Goal: Check status: Check status

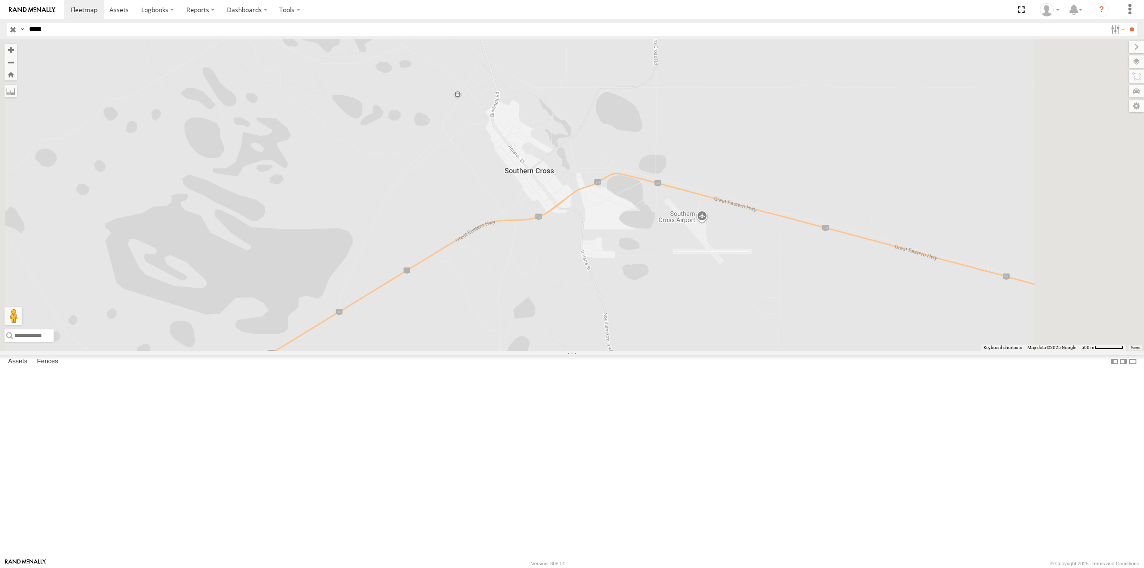
drag, startPoint x: 89, startPoint y: 30, endPoint x: 87, endPoint y: 38, distance: 8.9
click at [89, 30] on input "*****" at bounding box center [565, 29] width 1081 height 13
click at [0, 0] on div "PM812" at bounding box center [0, 0] width 0 height 0
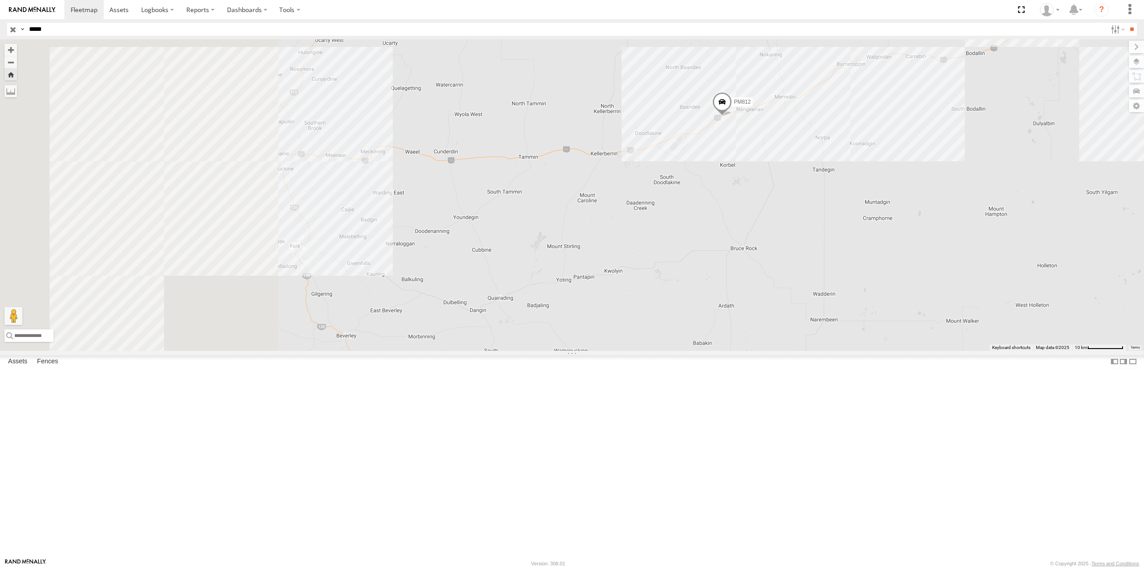
drag, startPoint x: 544, startPoint y: 346, endPoint x: 754, endPoint y: 304, distance: 213.8
click at [754, 304] on div "PM812" at bounding box center [572, 194] width 1144 height 311
click at [17, 92] on label at bounding box center [10, 91] width 13 height 13
click at [0, 0] on label at bounding box center [0, 0] width 0 height 0
click at [836, 222] on div "PM812" at bounding box center [572, 194] width 1144 height 311
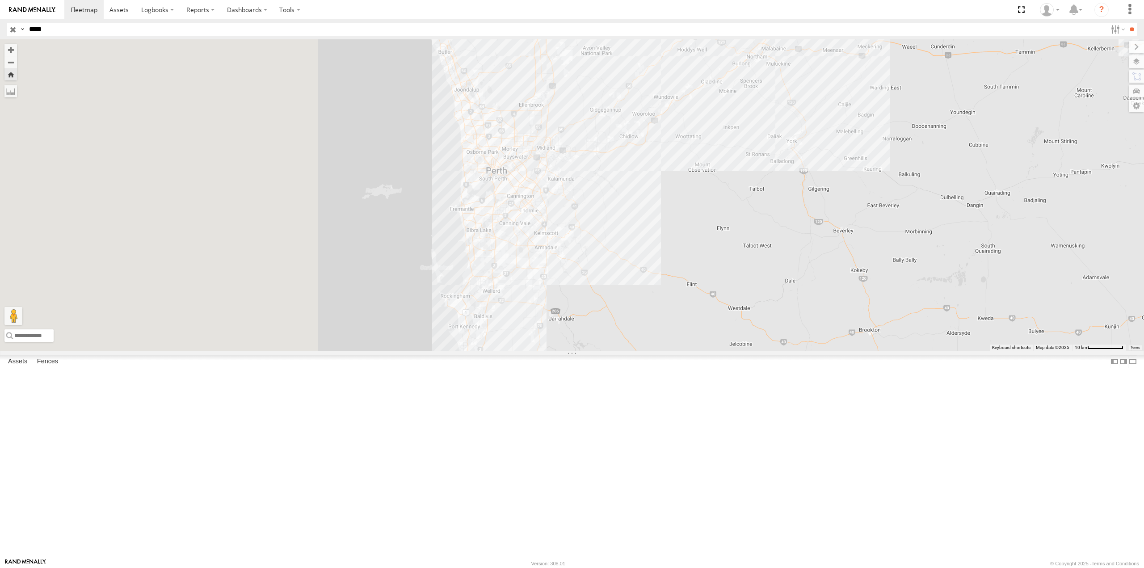
drag, startPoint x: 363, startPoint y: 286, endPoint x: 902, endPoint y: 181, distance: 548.6
click at [902, 181] on div "PM812" at bounding box center [572, 194] width 1144 height 311
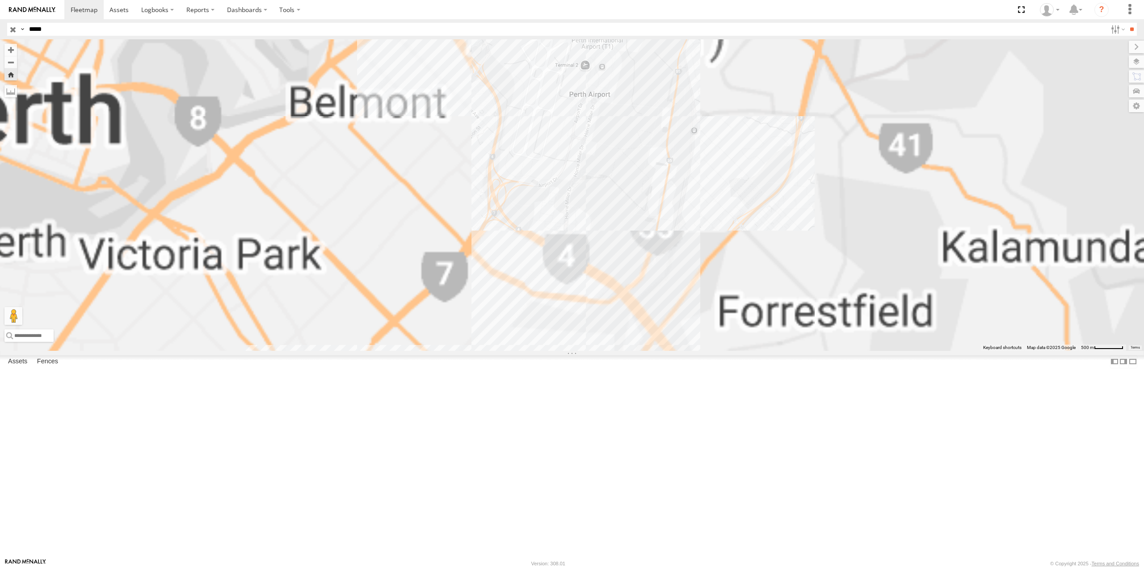
drag, startPoint x: 732, startPoint y: 214, endPoint x: 841, endPoint y: 67, distance: 183.0
click at [841, 67] on div "PM812" at bounding box center [572, 194] width 1144 height 311
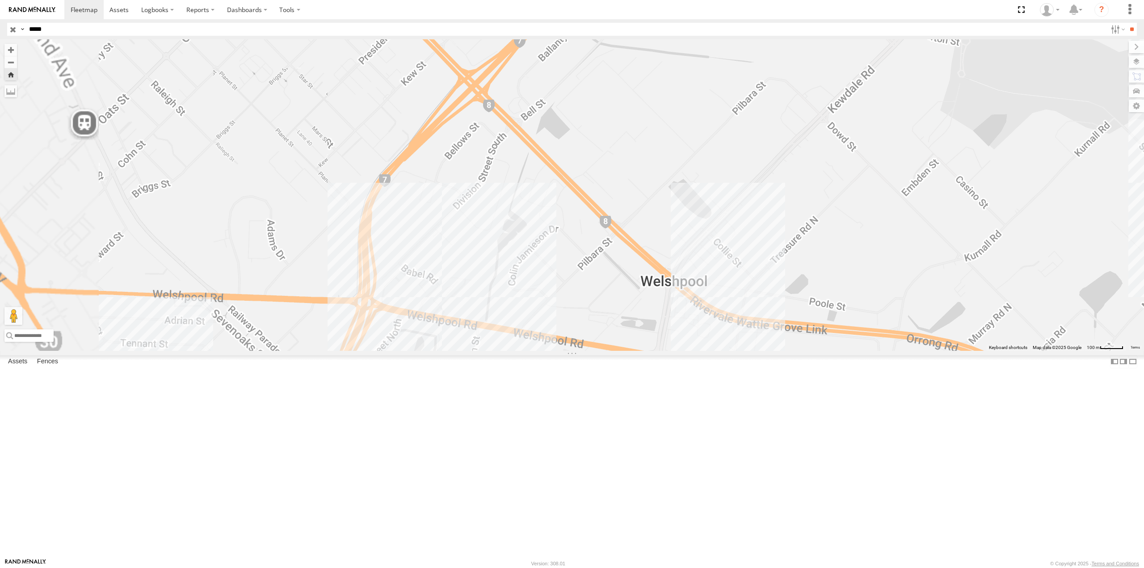
drag, startPoint x: 625, startPoint y: 399, endPoint x: 649, endPoint y: 300, distance: 102.5
click at [649, 300] on div "PM812" at bounding box center [572, 194] width 1144 height 311
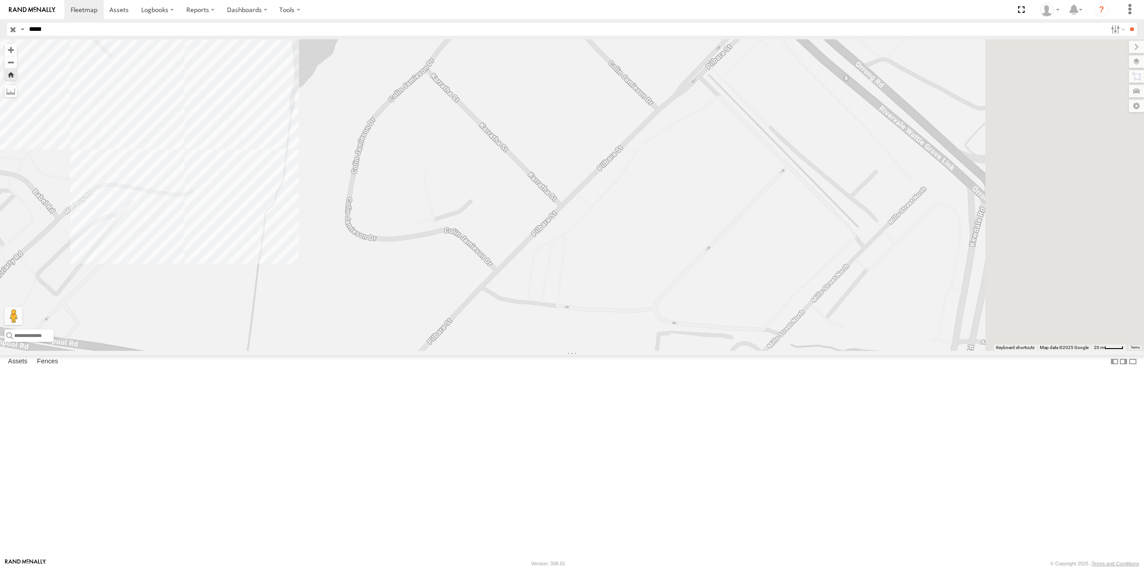
drag, startPoint x: 730, startPoint y: 454, endPoint x: 575, endPoint y: 407, distance: 162.4
click at [575, 350] on div "PM812" at bounding box center [572, 194] width 1144 height 311
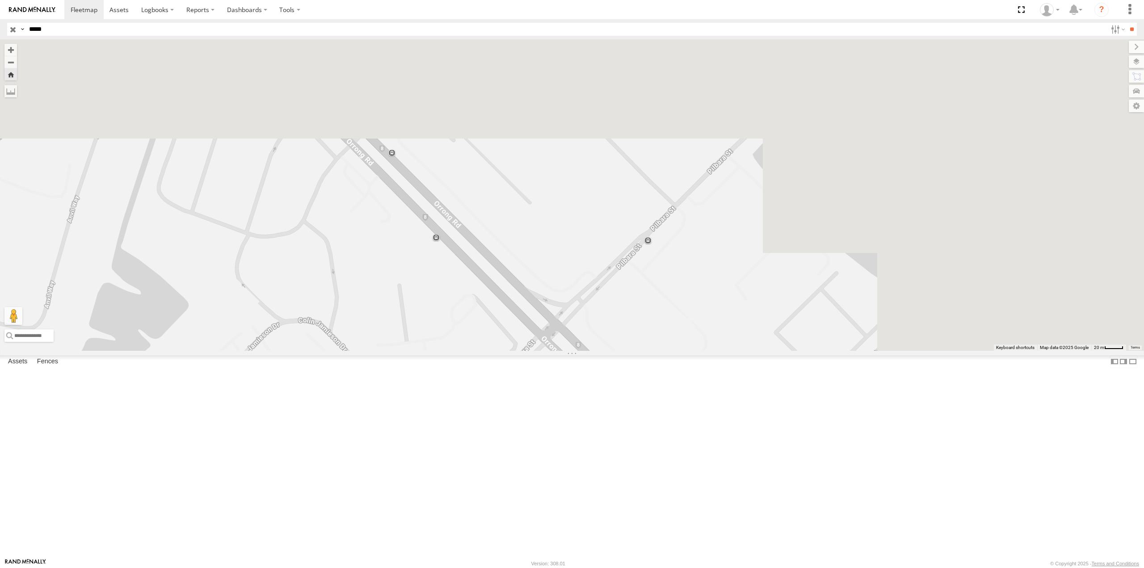
drag, startPoint x: 928, startPoint y: 107, endPoint x: 710, endPoint y: 452, distance: 408.0
click at [710, 350] on div "PM812" at bounding box center [572, 194] width 1144 height 311
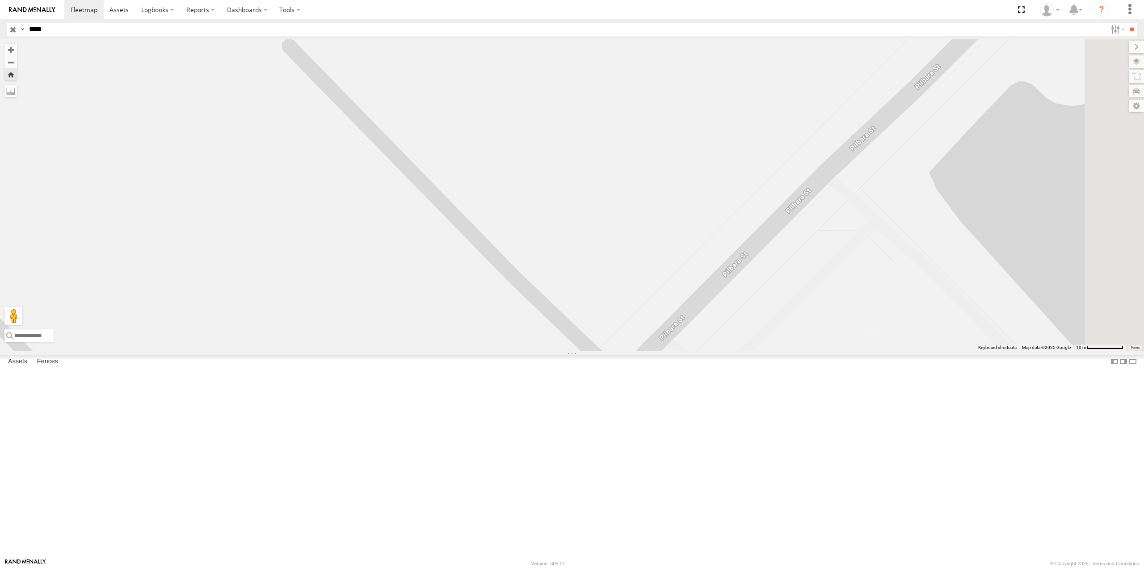
drag, startPoint x: 753, startPoint y: 334, endPoint x: 714, endPoint y: 423, distance: 97.4
click at [714, 350] on div "PM812" at bounding box center [572, 194] width 1144 height 311
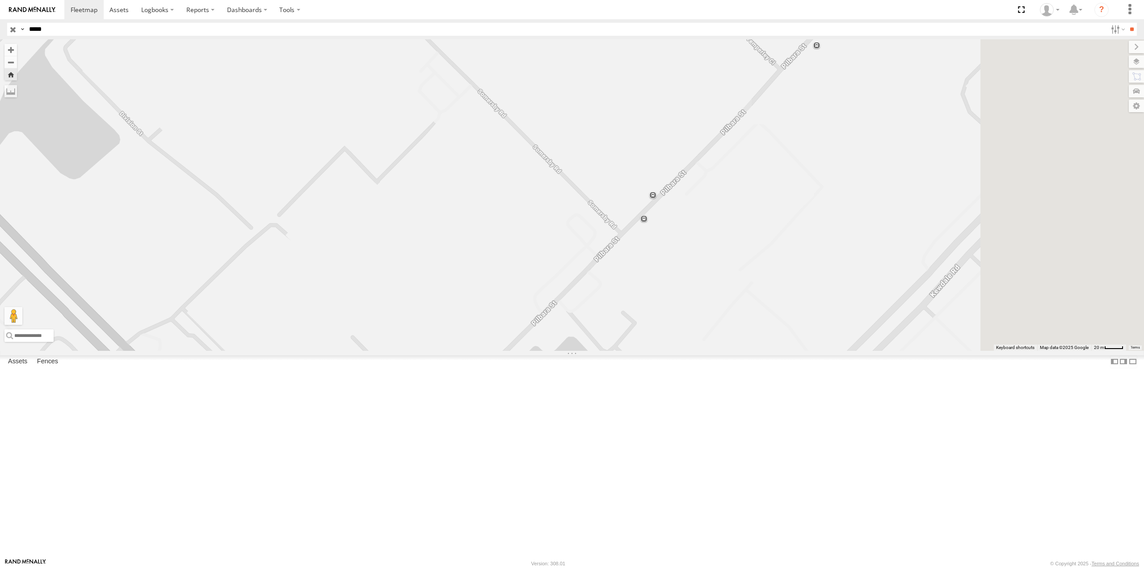
drag, startPoint x: 855, startPoint y: 182, endPoint x: 756, endPoint y: 312, distance: 164.2
click at [756, 312] on div "PM812" at bounding box center [572, 194] width 1144 height 311
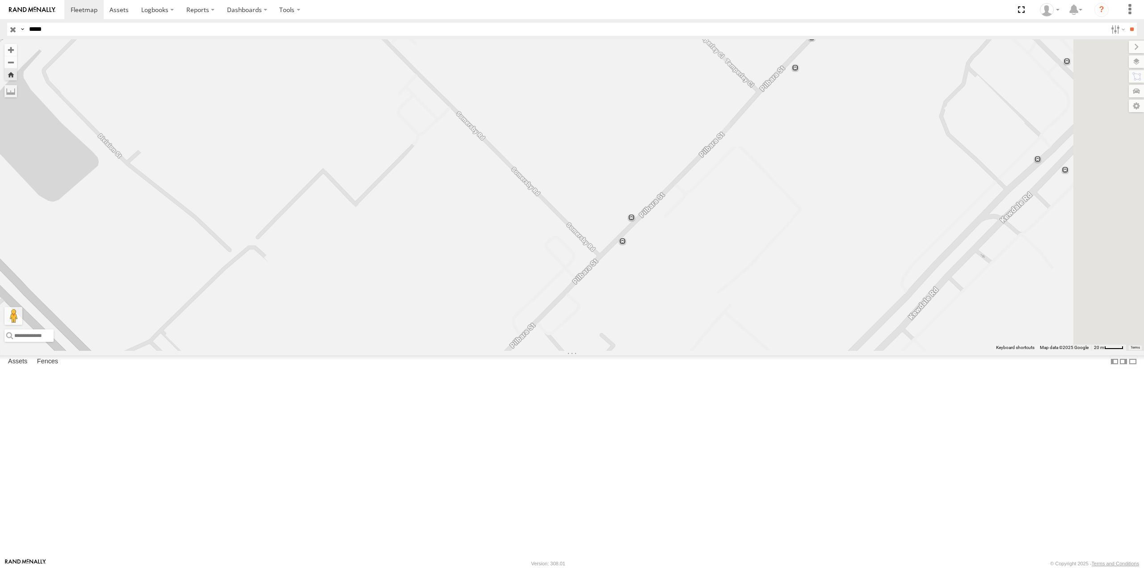
click at [740, 332] on div "PM812" at bounding box center [572, 194] width 1144 height 311
